Goal: Find contact information: Find contact information

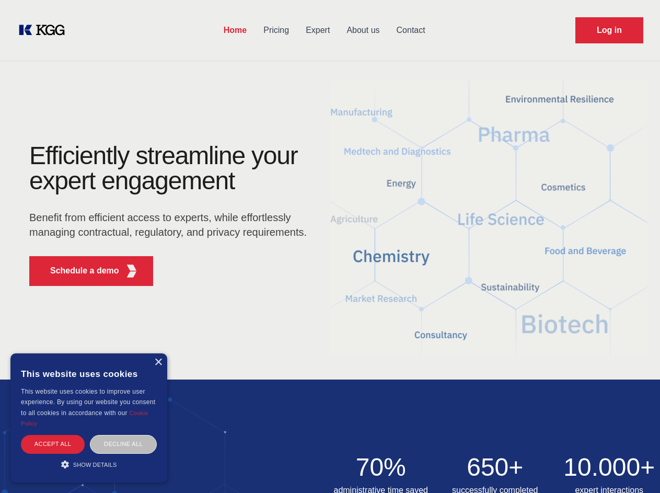
click at [330, 246] on div "Efficiently streamline your expert engagement Benefit from efficient access to …" at bounding box center [172, 218] width 318 height 151
click at [78, 271] on p "Schedule a demo" at bounding box center [84, 271] width 69 height 13
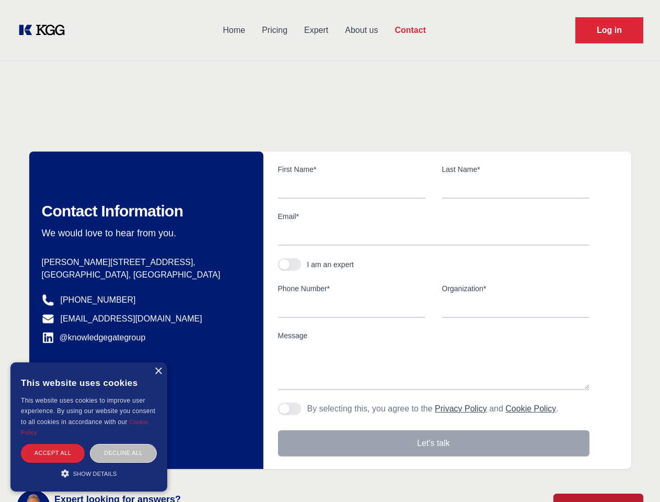
click at [158, 362] on div "× This website uses cookies This website uses cookies to improve user experienc…" at bounding box center [88, 426] width 157 height 129
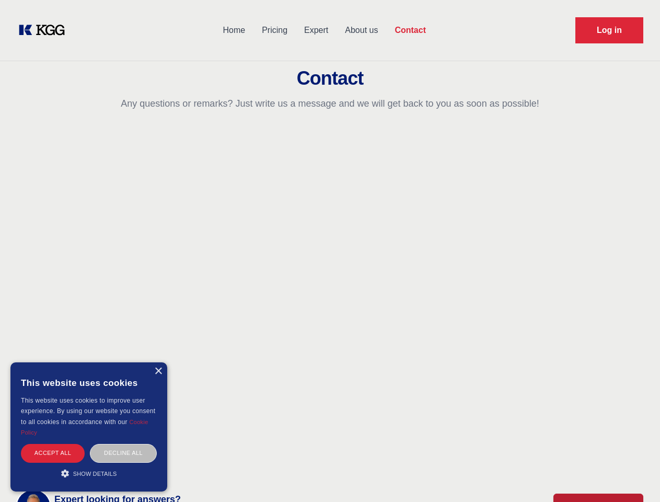
click at [53, 444] on div "Accept all" at bounding box center [53, 453] width 64 height 18
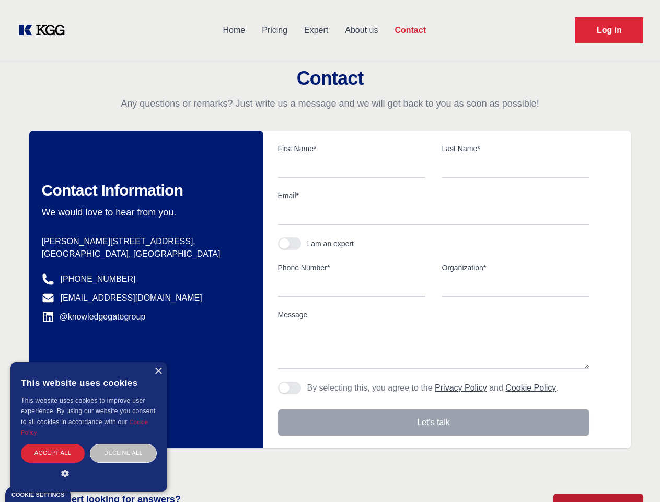
click at [123, 444] on div "Decline all" at bounding box center [123, 453] width 67 height 18
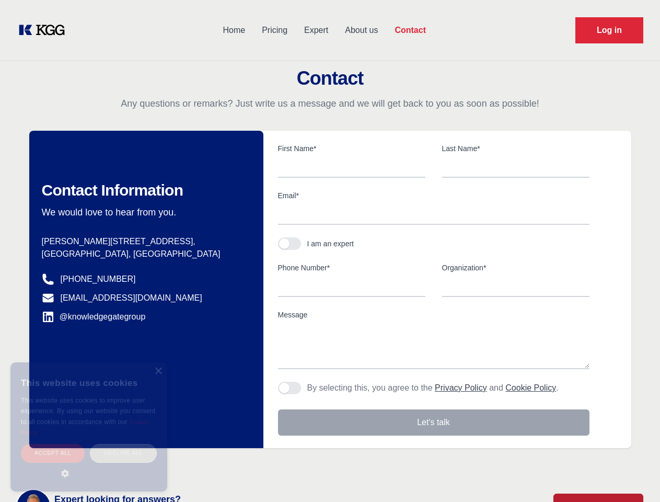
click at [89, 464] on main "Contact Any questions or remarks? Just write us a message and we will get back …" at bounding box center [330, 272] width 660 height 544
